Goal: Information Seeking & Learning: Learn about a topic

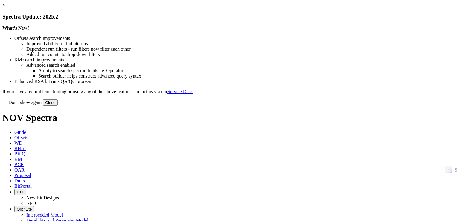
click at [58, 106] on button "Close" at bounding box center [50, 102] width 15 height 6
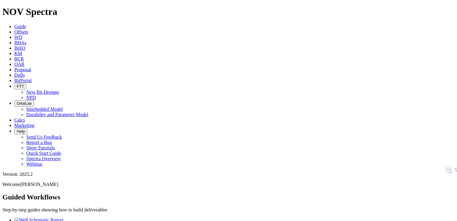
click at [22, 51] on link "KM" at bounding box center [18, 53] width 8 height 5
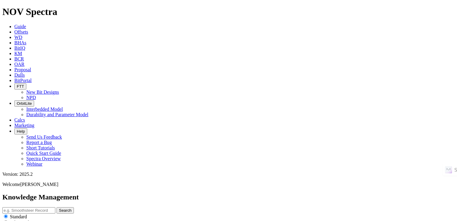
click at [55, 207] on input "text" at bounding box center [28, 210] width 53 height 6
type input "DLR MWD"
click at [57, 207] on button "Search" at bounding box center [65, 210] width 17 height 6
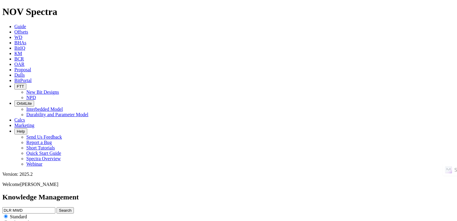
scroll to position [239, 0]
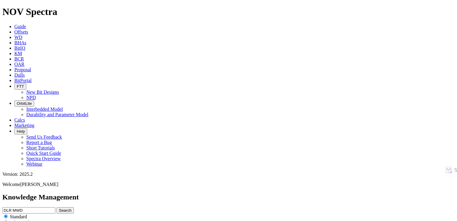
click at [55, 207] on input "DLR MWD" at bounding box center [28, 210] width 53 height 6
type input "DLR"
click at [57, 207] on button "Search" at bounding box center [65, 210] width 17 height 6
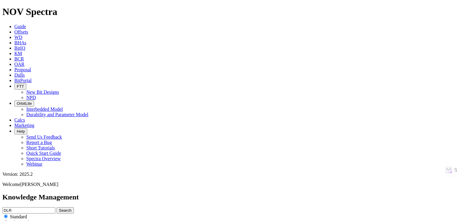
click at [55, 207] on input "DLR" at bounding box center [28, 210] width 53 height 6
type input "DLR PS"
click at [57, 207] on button "Search" at bounding box center [65, 210] width 17 height 6
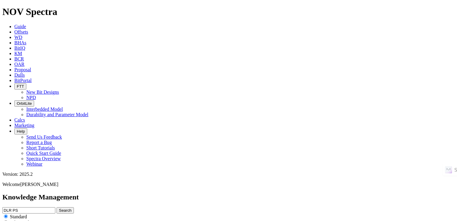
scroll to position [459, 0]
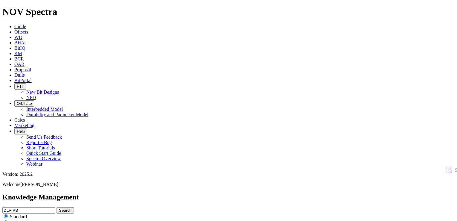
drag, startPoint x: 155, startPoint y: 139, endPoint x: 290, endPoint y: 128, distance: 136.2
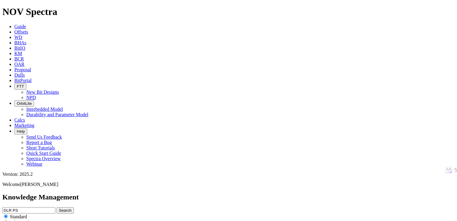
click at [55, 207] on input "DLR PS" at bounding box center [28, 210] width 53 height 6
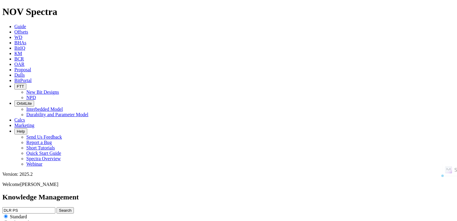
click at [55, 207] on input "DLR PS" at bounding box center [28, 210] width 53 height 6
type input "DLR Performance Summary"
click at [57, 207] on button "Search" at bounding box center [65, 210] width 17 height 6
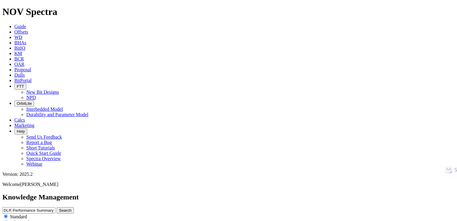
scroll to position [329, 0]
drag, startPoint x: 140, startPoint y: 77, endPoint x: 138, endPoint y: 84, distance: 7.0
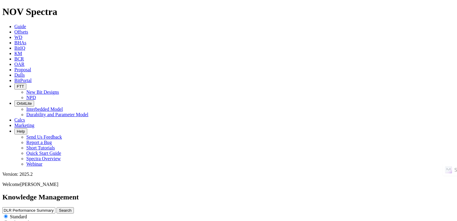
click at [55, 207] on input "DLR Performance Summary" at bounding box center [28, 210] width 53 height 6
type input "Saves MWD Tool"
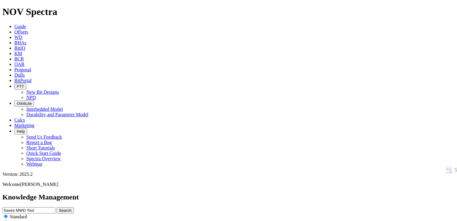
click at [57, 207] on button "Search" at bounding box center [65, 210] width 17 height 6
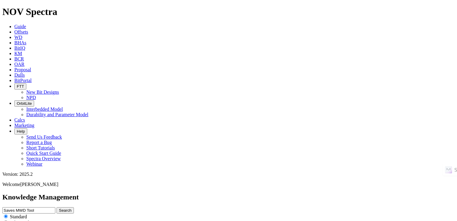
click at [55, 207] on input "Saves MWD Tool" at bounding box center [28, 210] width 53 height 6
type input "Back reaming"
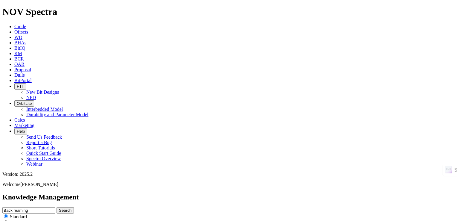
click at [57, 207] on button "Search" at bounding box center [65, 210] width 17 height 6
click at [0, 0] on div at bounding box center [0, 0] width 0 height 0
click at [55, 207] on input "Back reaming" at bounding box center [28, 210] width 53 height 6
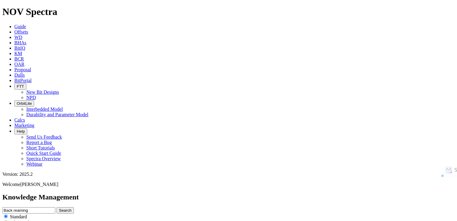
click at [55, 207] on input "Back reaming" at bounding box center [28, 210] width 53 height 6
type input "DLR"
click at [57, 207] on button "Search" at bounding box center [65, 210] width 17 height 6
click at [55, 207] on input "DLR" at bounding box center [28, 210] width 53 height 6
type input "DLR Performance Summary"
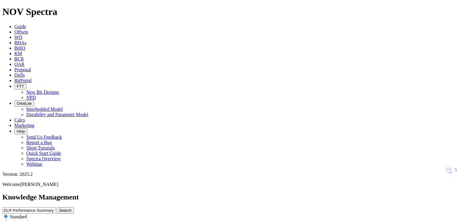
click at [57, 207] on button "Search" at bounding box center [65, 210] width 17 height 6
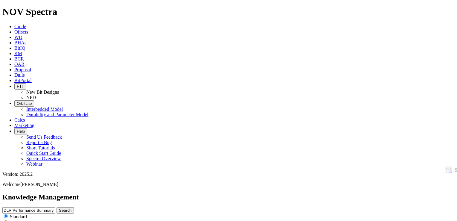
scroll to position [1277, 0]
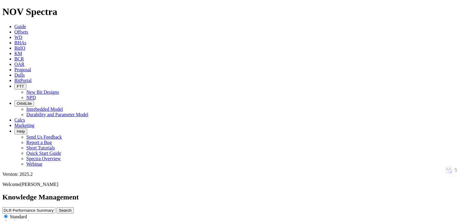
scroll to position [359, 0]
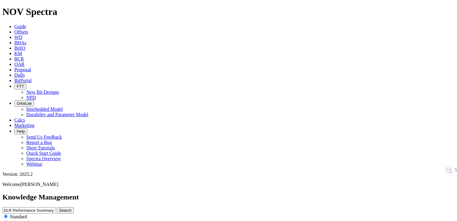
scroll to position [1357, 0]
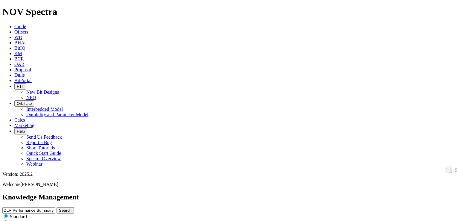
scroll to position [1331, 0]
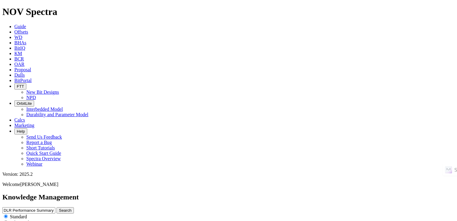
scroll to position [1314, 0]
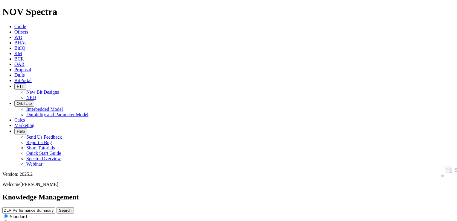
drag, startPoint x: 454, startPoint y: 206, endPoint x: 460, endPoint y: 121, distance: 84.3
click at [55, 207] on input "DLR Performance Summary" at bounding box center [28, 210] width 53 height 6
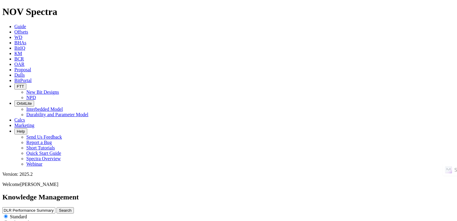
click at [55, 207] on input "DLR Performance Summary" at bounding box center [28, 210] width 53 height 6
type input "Back reaming"
click at [57, 207] on button "Search" at bounding box center [65, 210] width 17 height 6
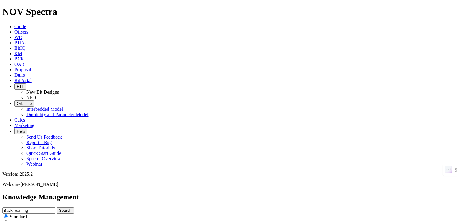
click at [74, 207] on button "Search" at bounding box center [65, 210] width 17 height 6
click at [55, 207] on input "Back reaming" at bounding box center [28, 210] width 53 height 6
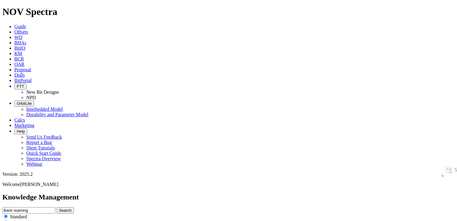
click at [55, 207] on input "Back reaming" at bounding box center [28, 210] width 53 height 6
type input "DLR Back reaming"
click at [57, 207] on button "Search" at bounding box center [65, 210] width 17 height 6
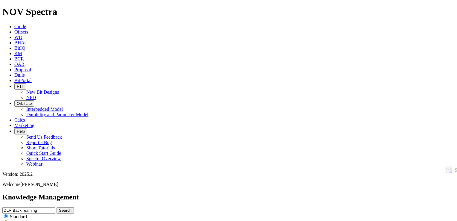
scroll to position [1455, 0]
